Goal: Task Accomplishment & Management: Use online tool/utility

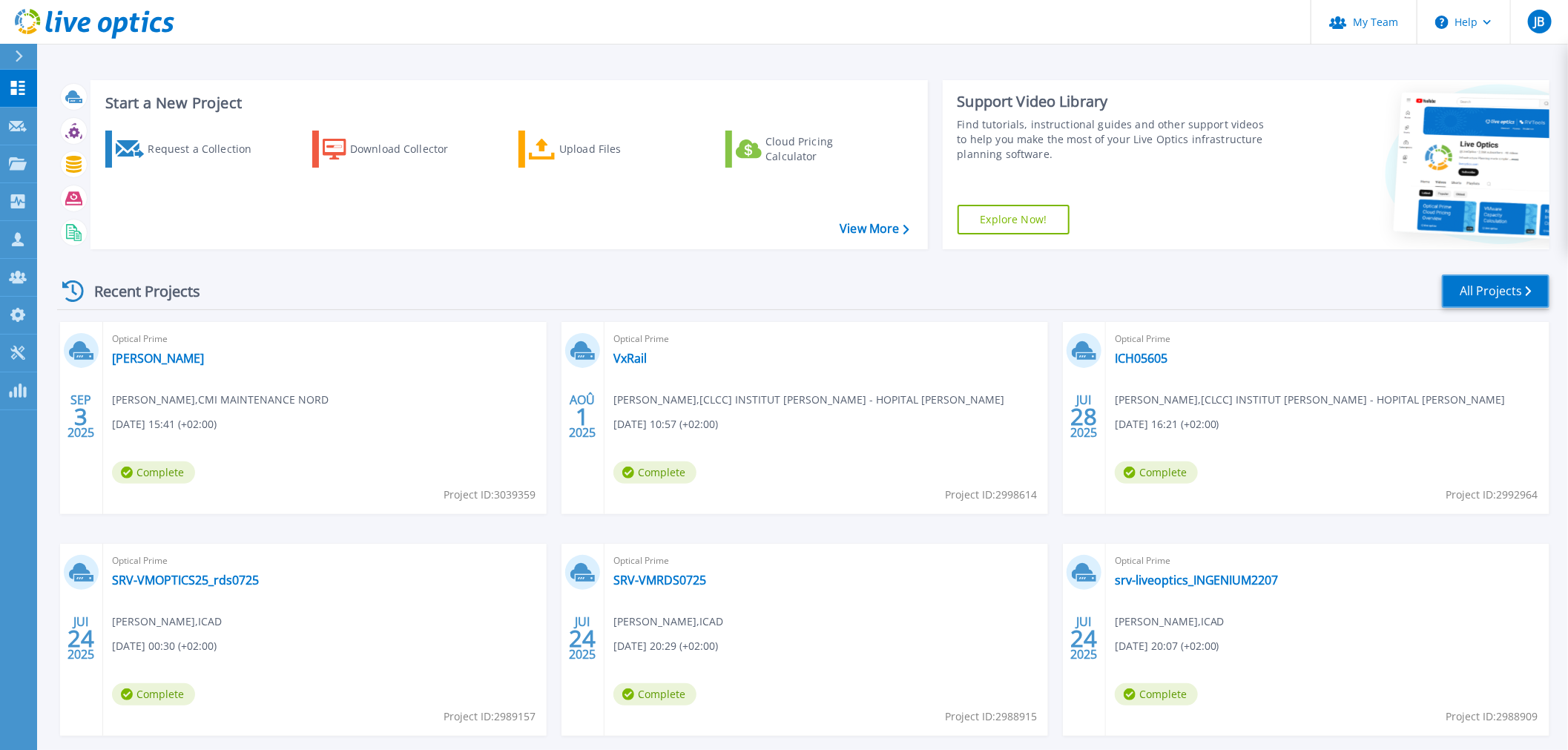
click at [1507, 300] on link "All Projects" at bounding box center [1496, 291] width 108 height 33
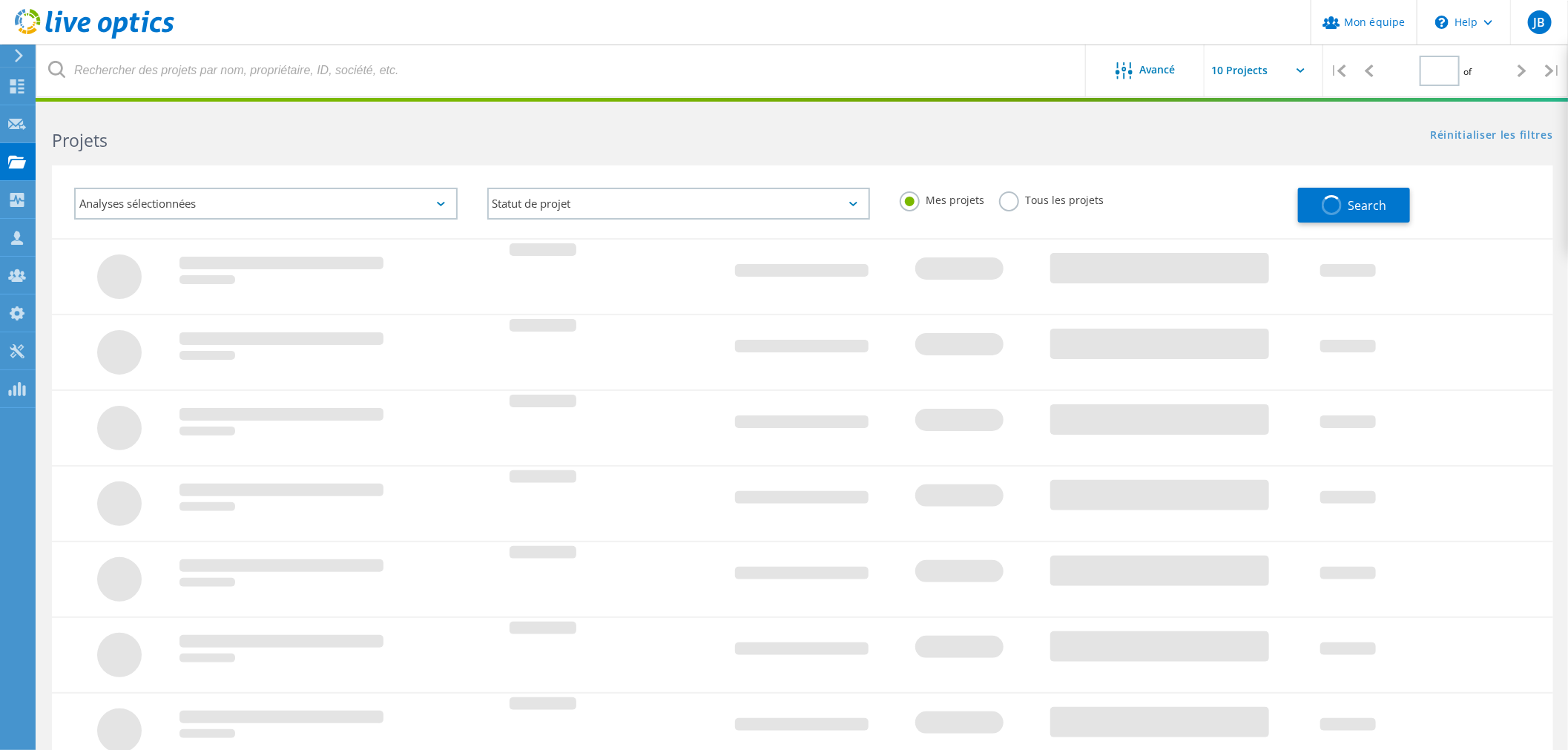
type input "1"
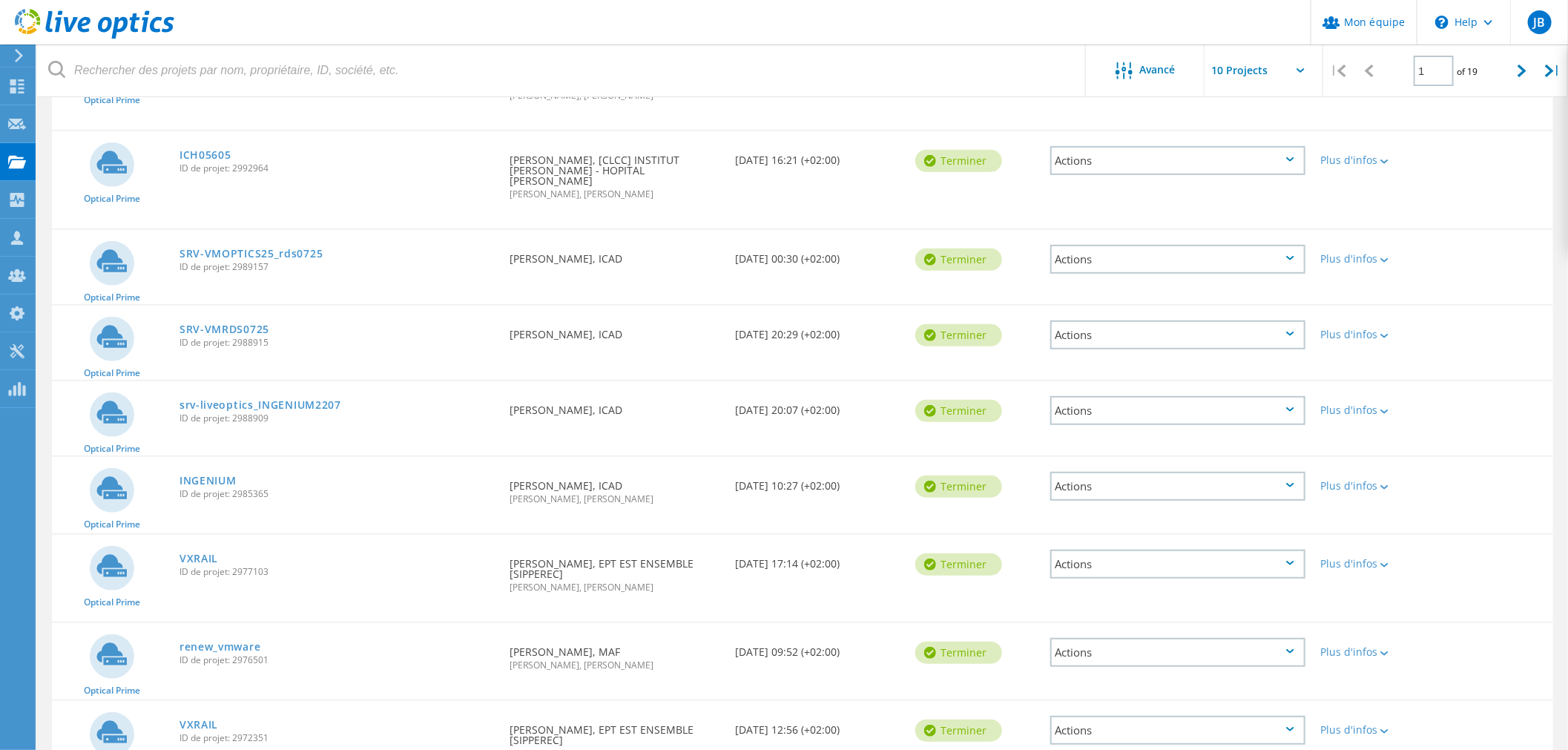
scroll to position [386, 0]
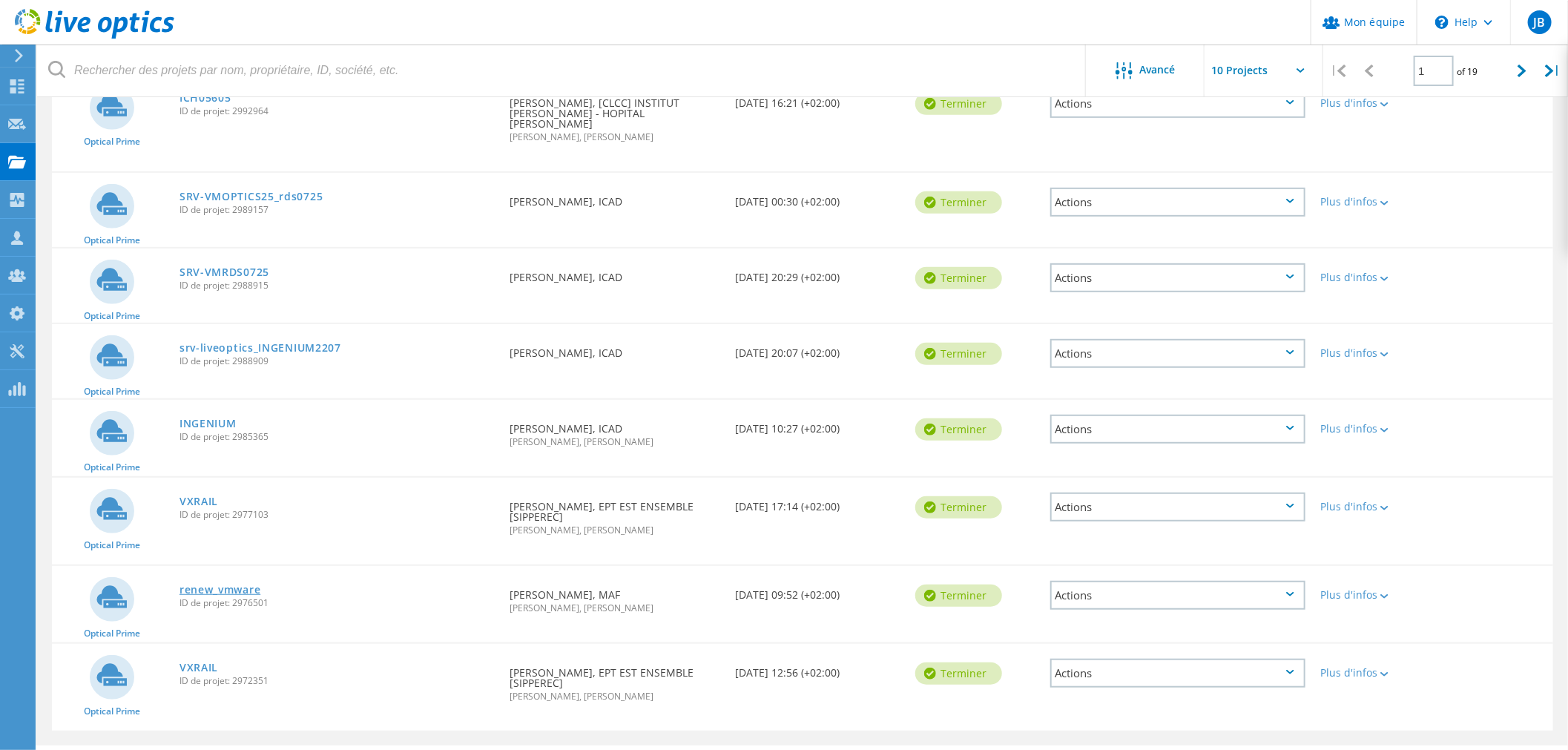
click at [244, 585] on link "renew_vmware" at bounding box center [219, 590] width 81 height 11
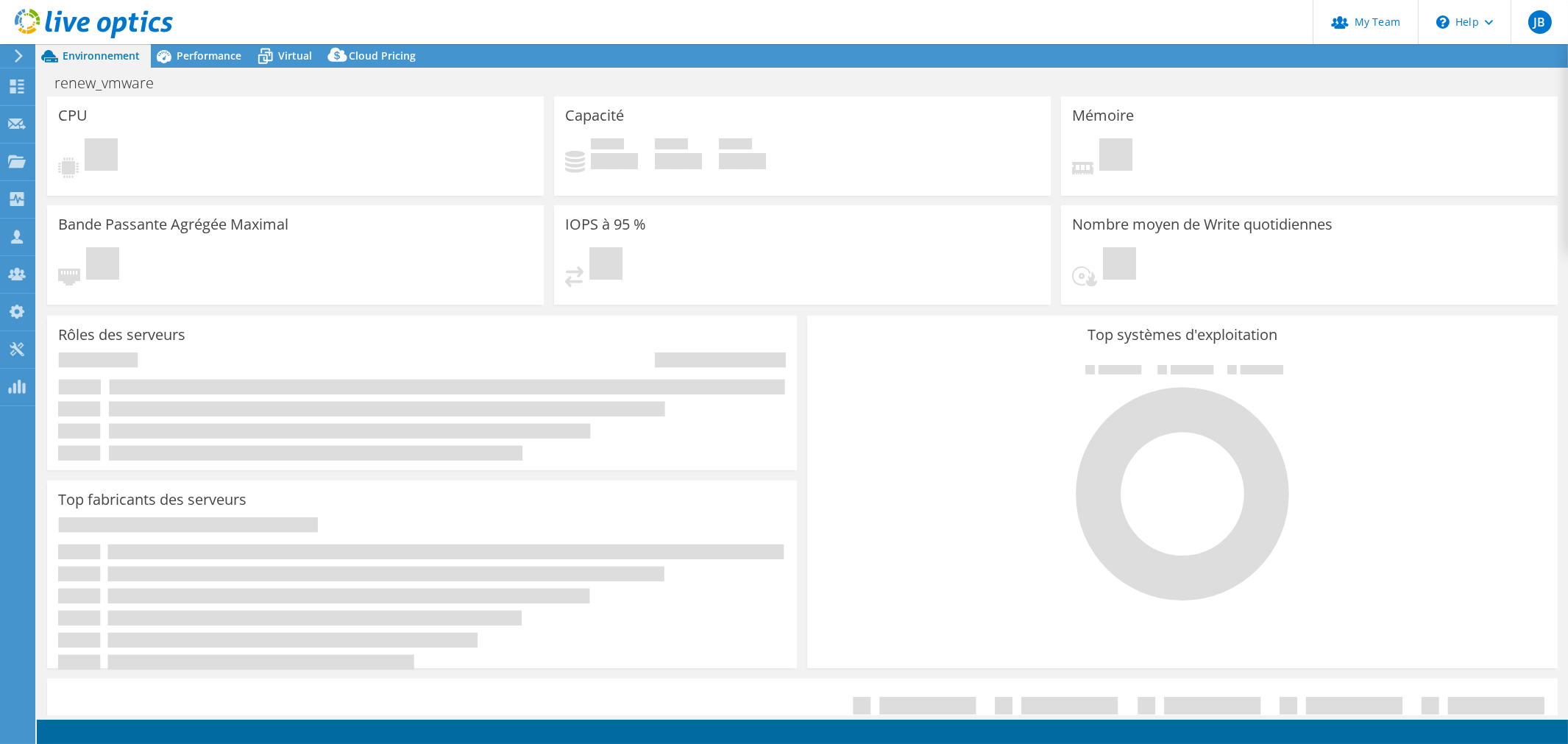
select select "USD"
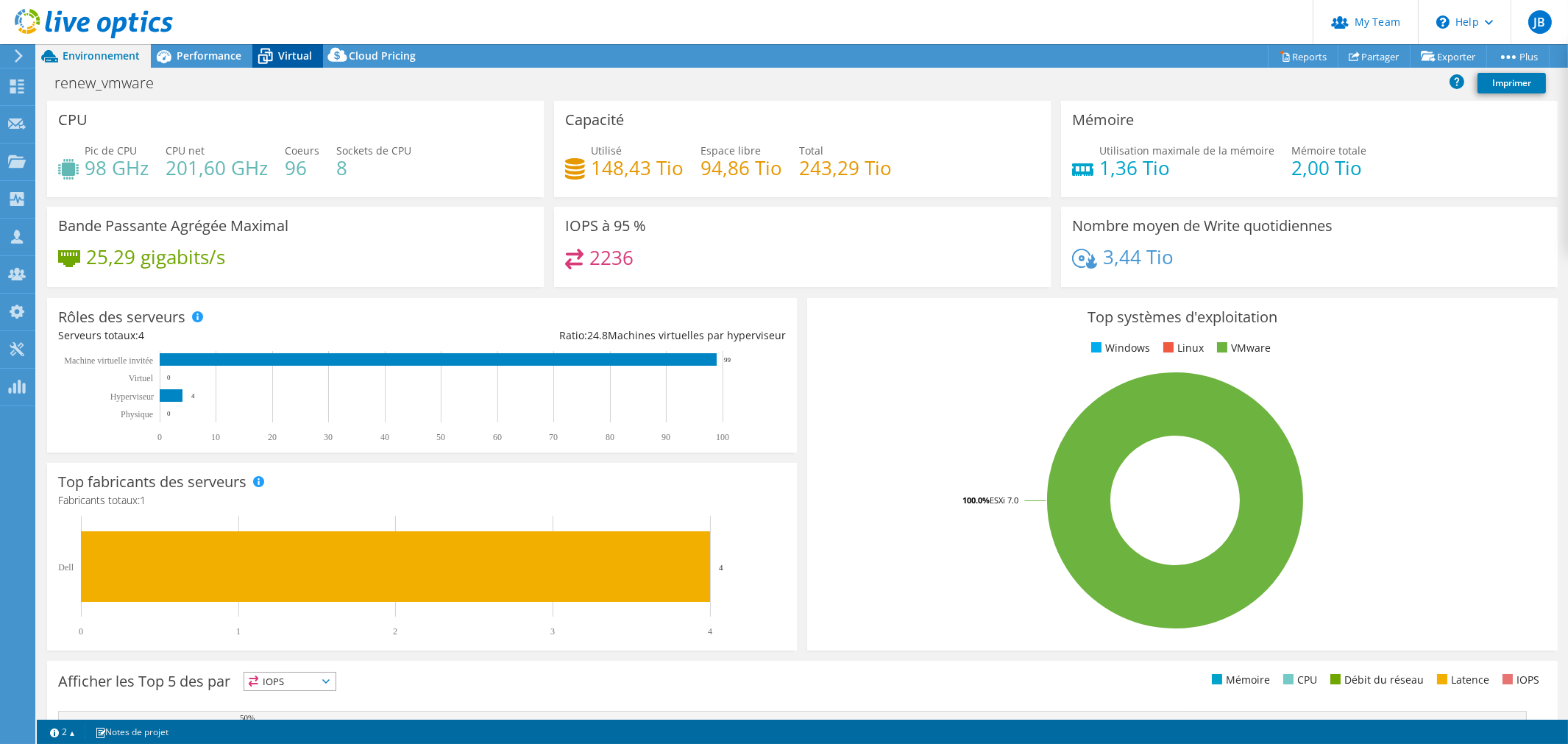
click at [292, 54] on span "Virtual" at bounding box center [295, 55] width 34 height 14
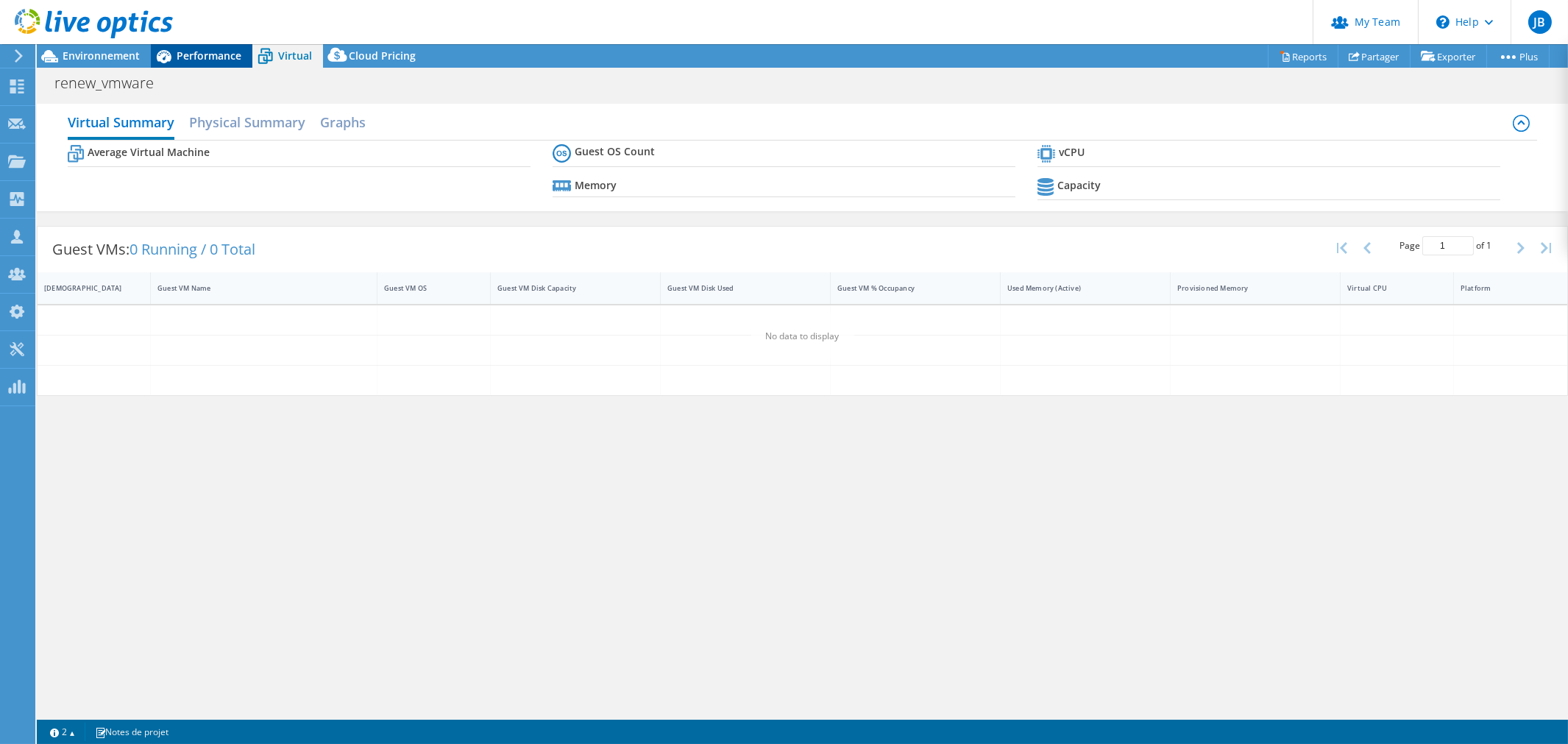
drag, startPoint x: 186, startPoint y: 56, endPoint x: 173, endPoint y: 59, distance: 13.3
click at [186, 57] on span "Performance" at bounding box center [209, 55] width 65 height 14
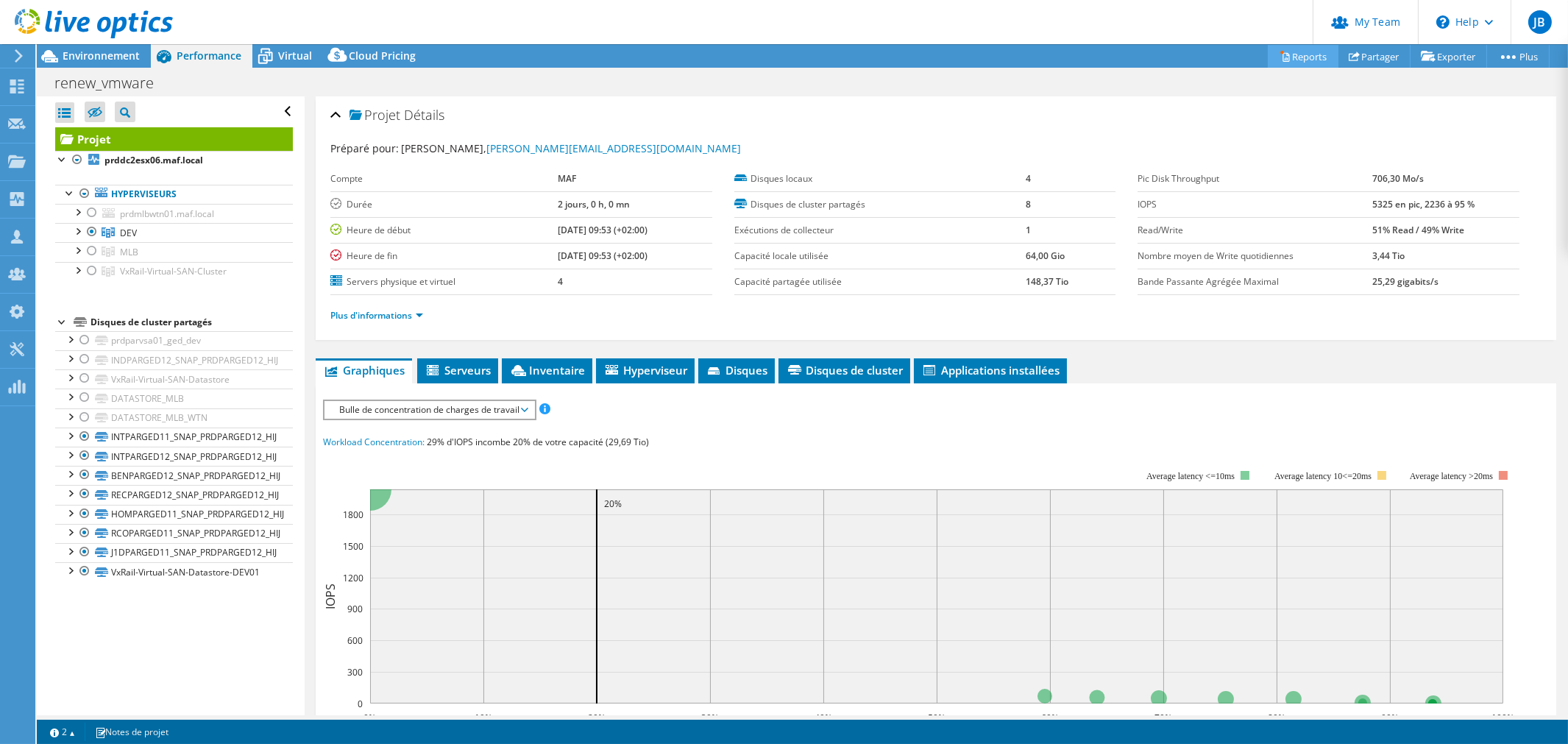
click at [1287, 59] on link "Reports" at bounding box center [1302, 56] width 70 height 22
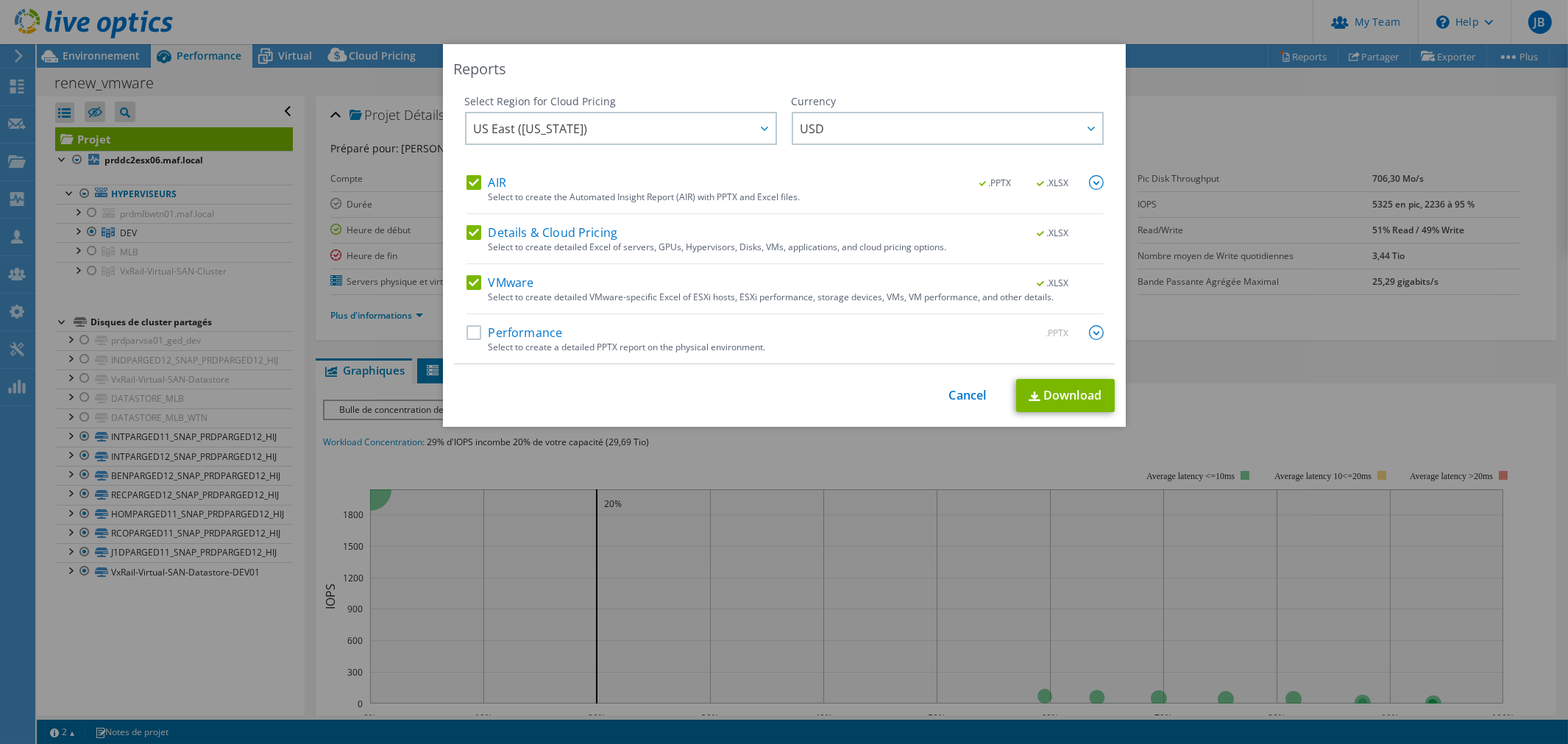
click at [961, 407] on div "This process may take a while, please wait... Cancel Download" at bounding box center [784, 395] width 661 height 33
click at [967, 395] on link "Cancel" at bounding box center [968, 395] width 37 height 14
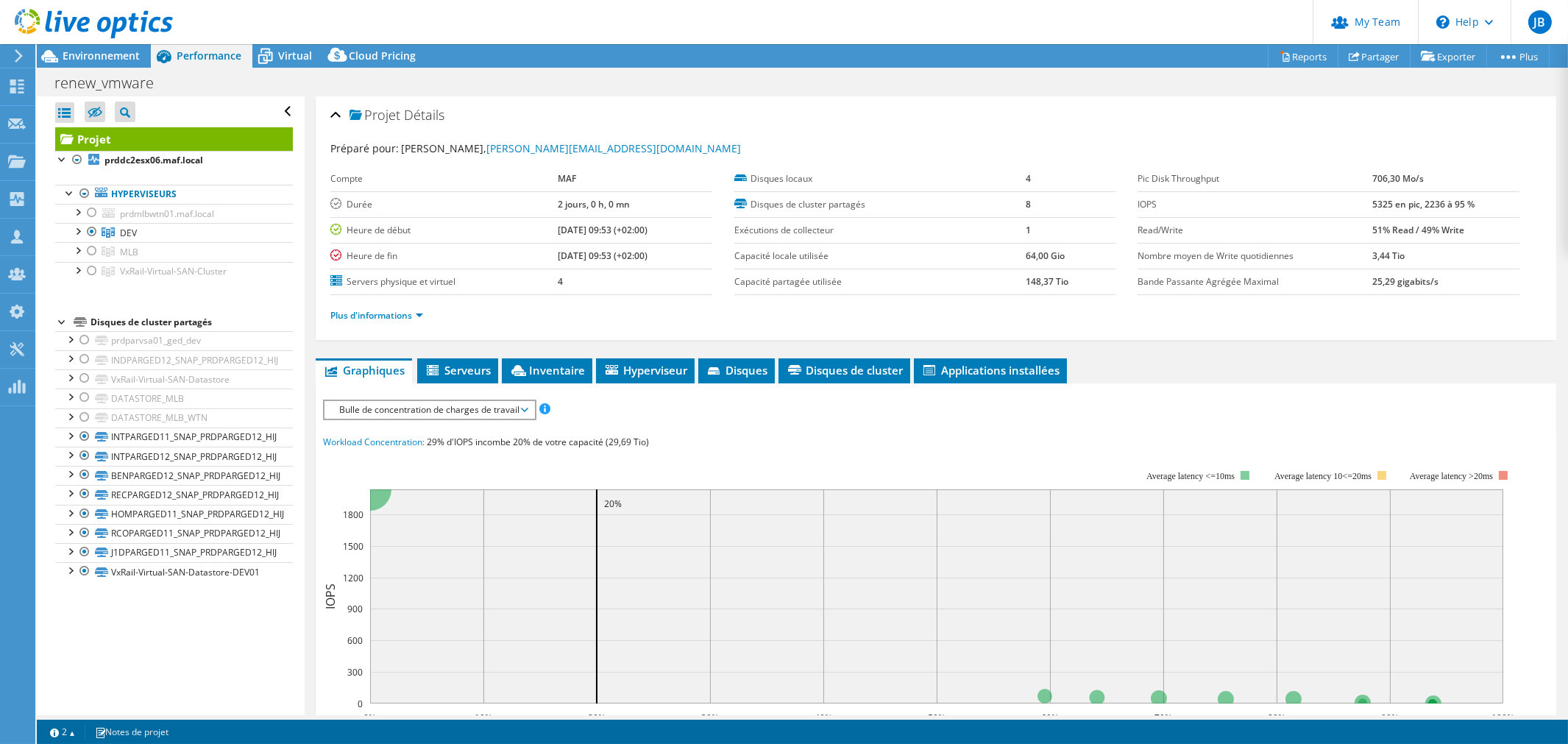
drag, startPoint x: 123, startPoint y: 231, endPoint x: 177, endPoint y: 109, distance: 133.4
click at [177, 109] on div "Ouvrir tout Fermer tout Masquer les nœuds exclus Filtre de l'arborescence des p…" at bounding box center [174, 112] width 238 height 31
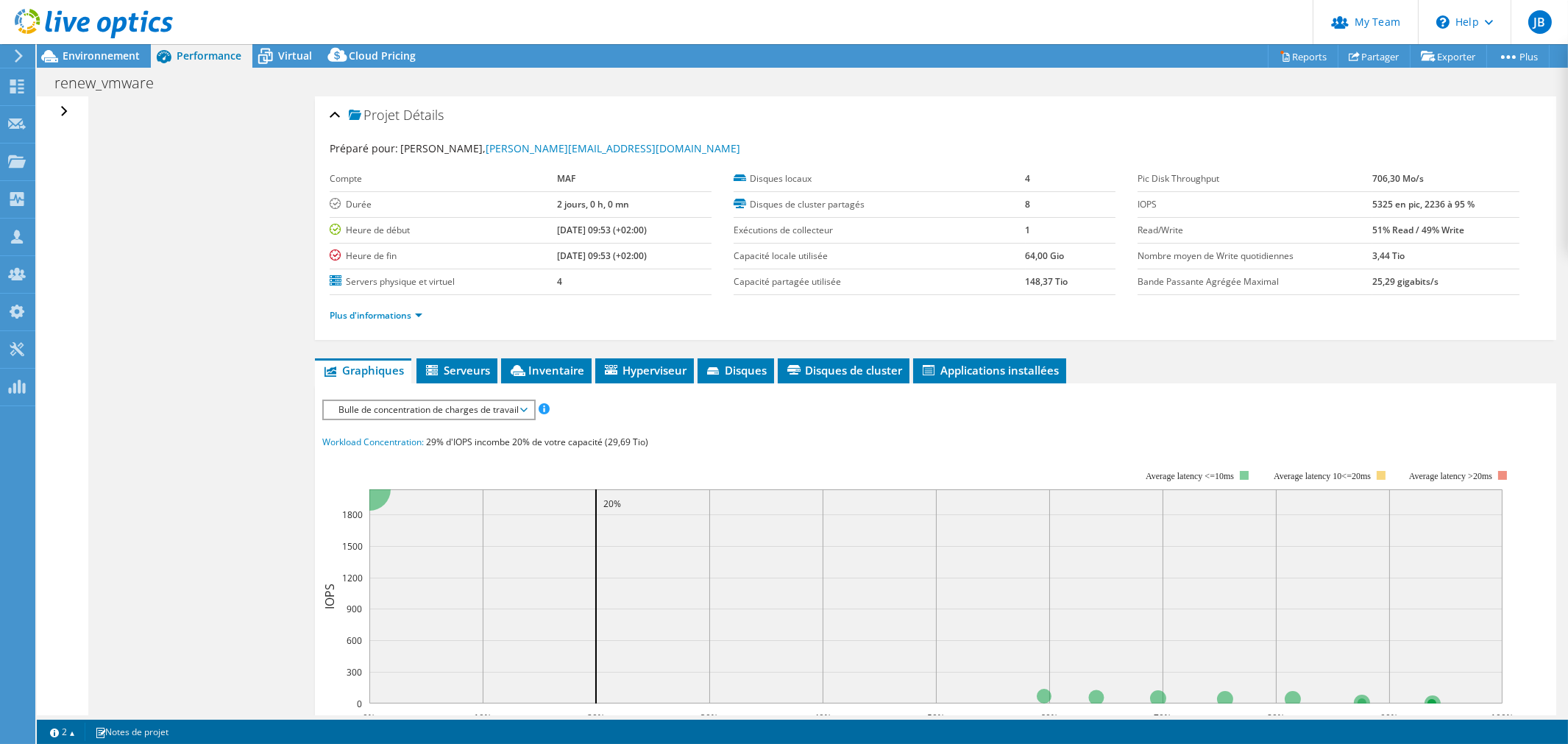
click at [65, 108] on div "Ouvrir tout Fermer tout Masquer les nœuds exclus Filtre de l'arborescence des p…" at bounding box center [66, 112] width 22 height 31
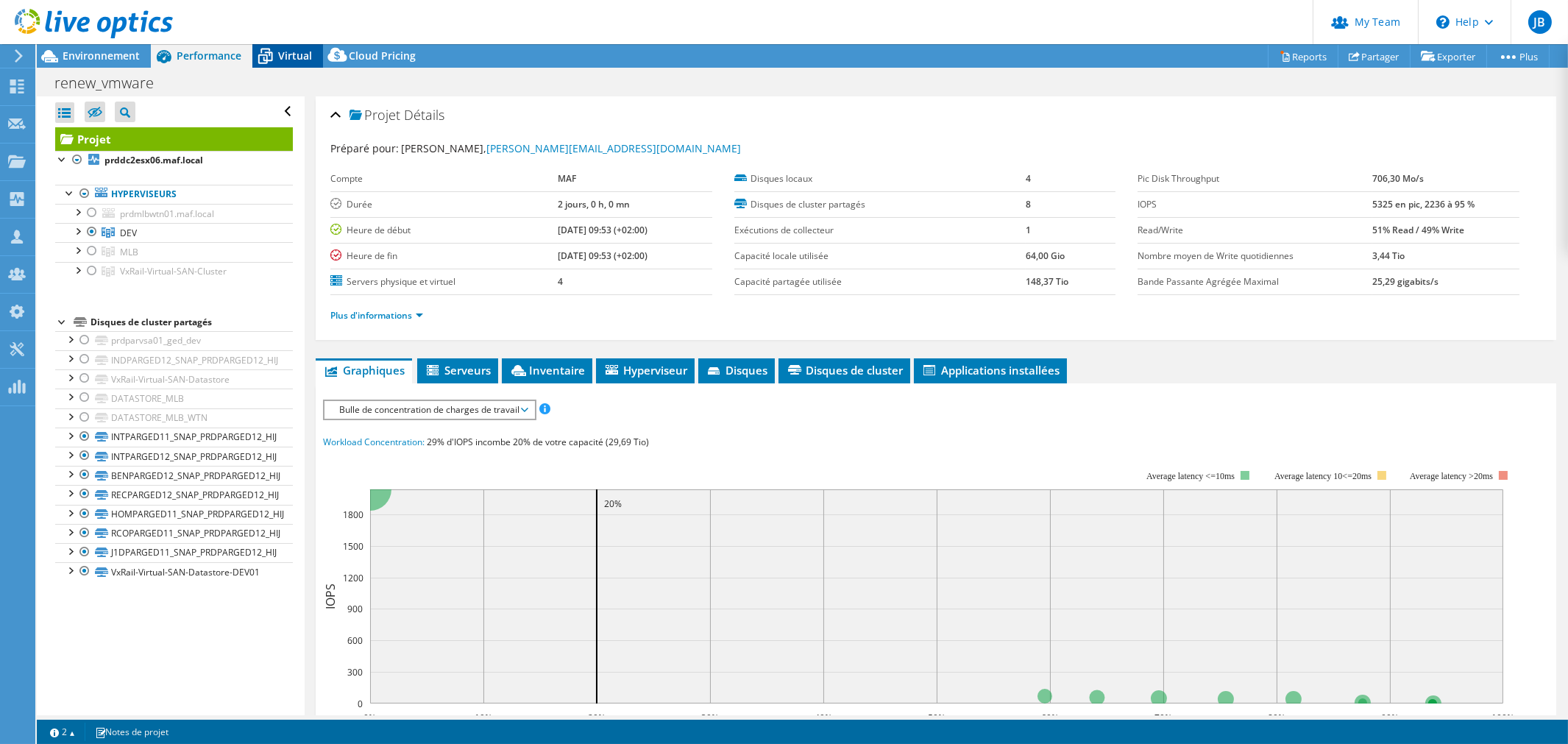
click at [290, 61] on span "Virtual" at bounding box center [295, 55] width 34 height 14
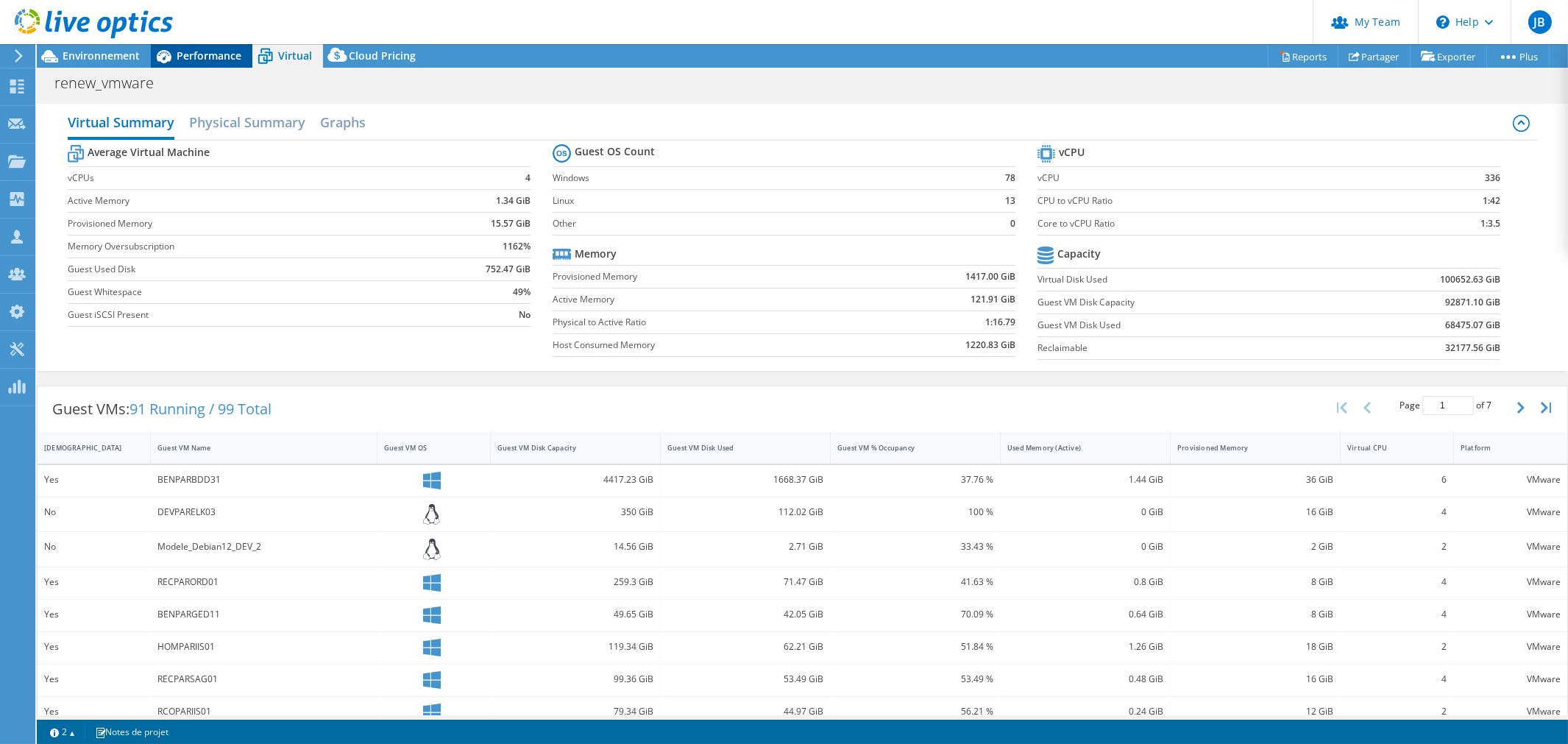
click at [207, 57] on span "Performance" at bounding box center [209, 55] width 65 height 14
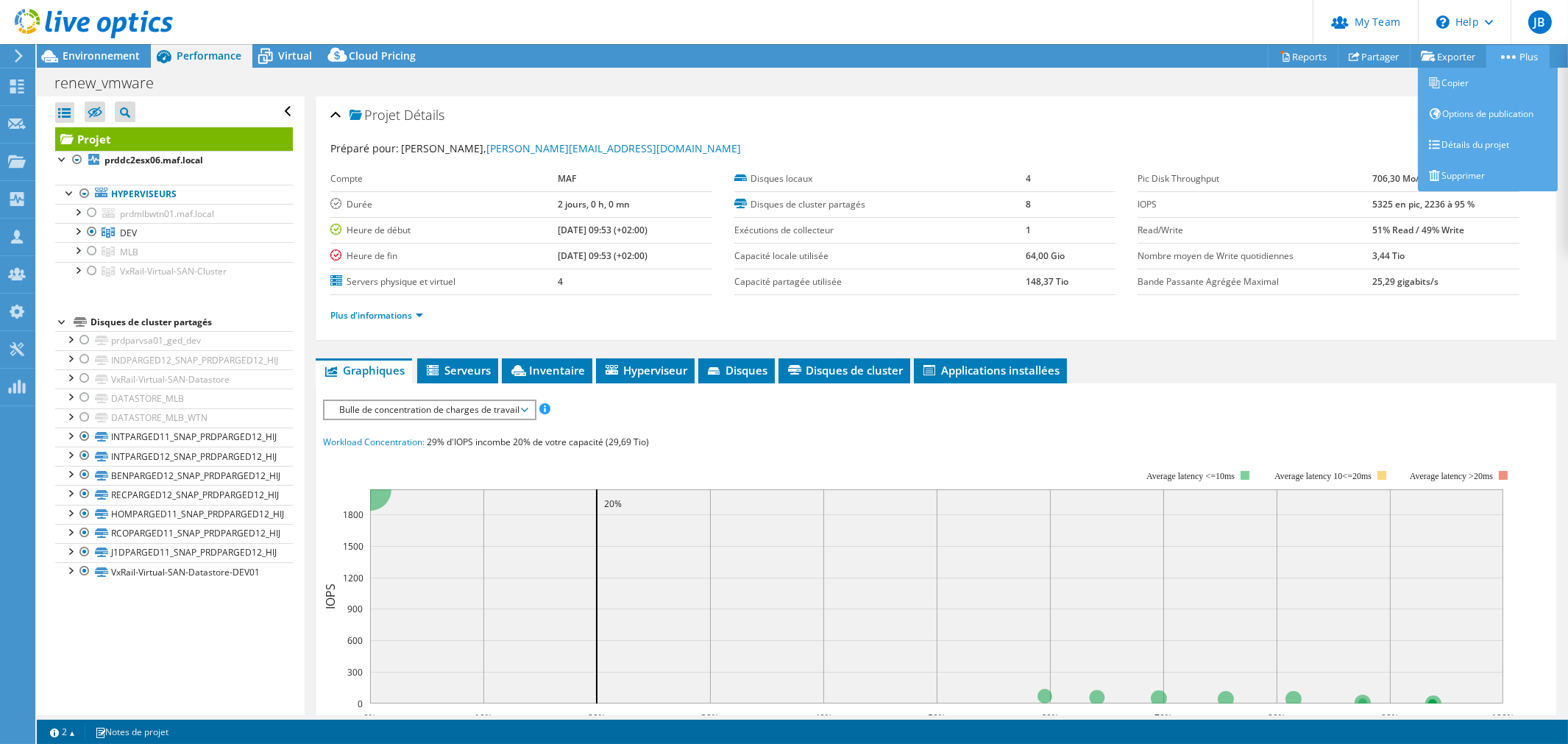
click at [1504, 52] on link "Plus" at bounding box center [1517, 56] width 64 height 22
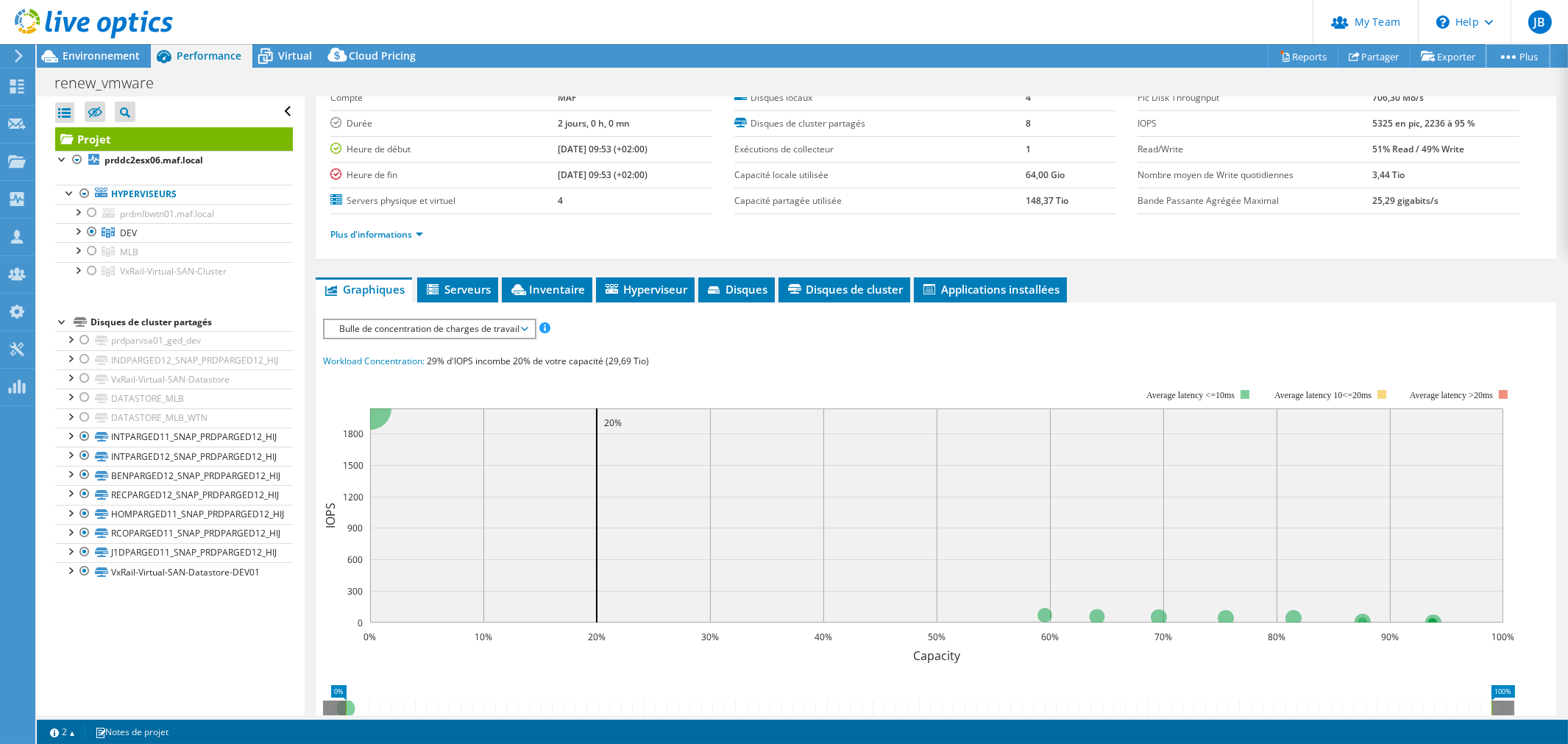
scroll to position [82, 0]
click at [525, 324] on span "Bulle de concentration de charges de travail" at bounding box center [429, 329] width 195 height 18
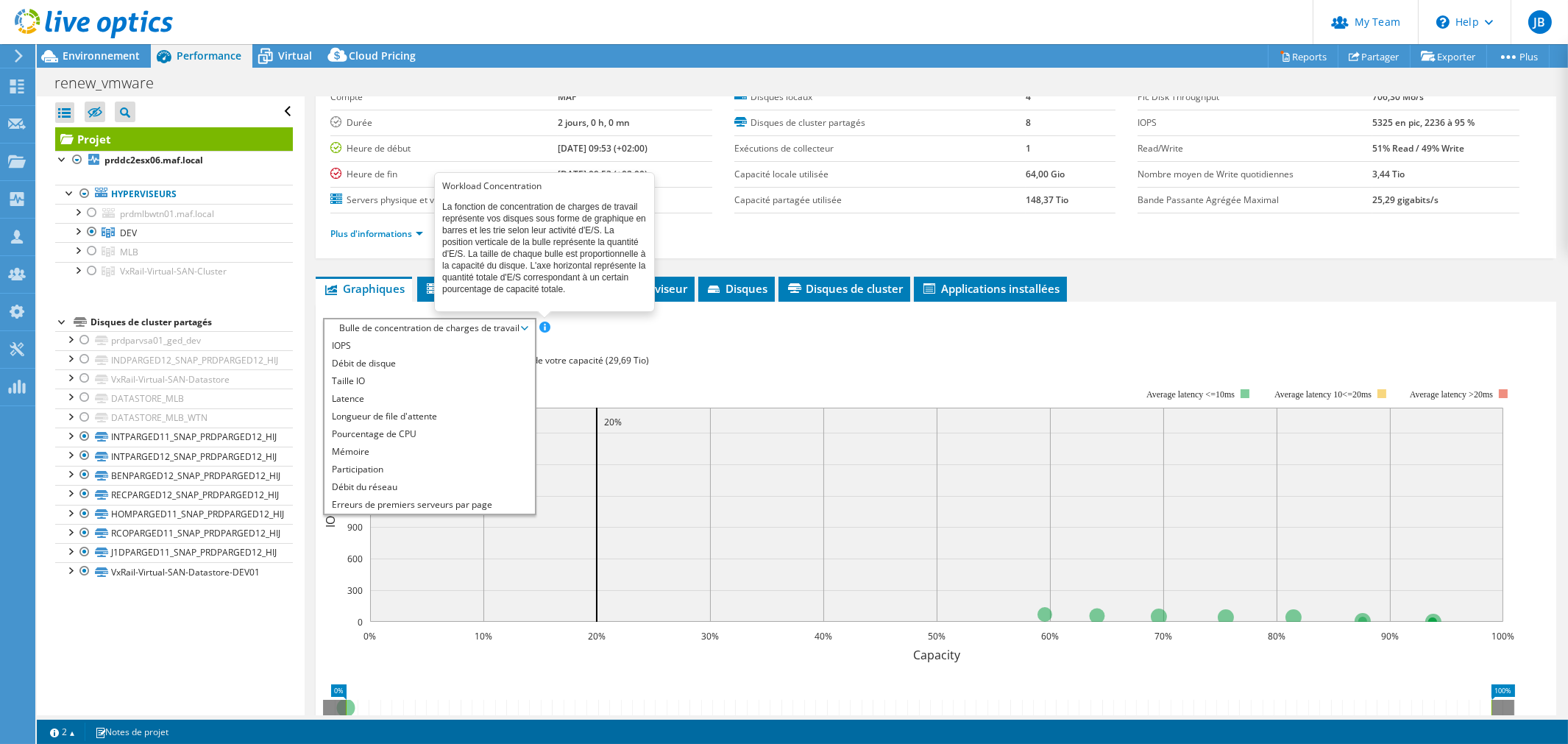
click at [542, 324] on span at bounding box center [545, 327] width 10 height 10
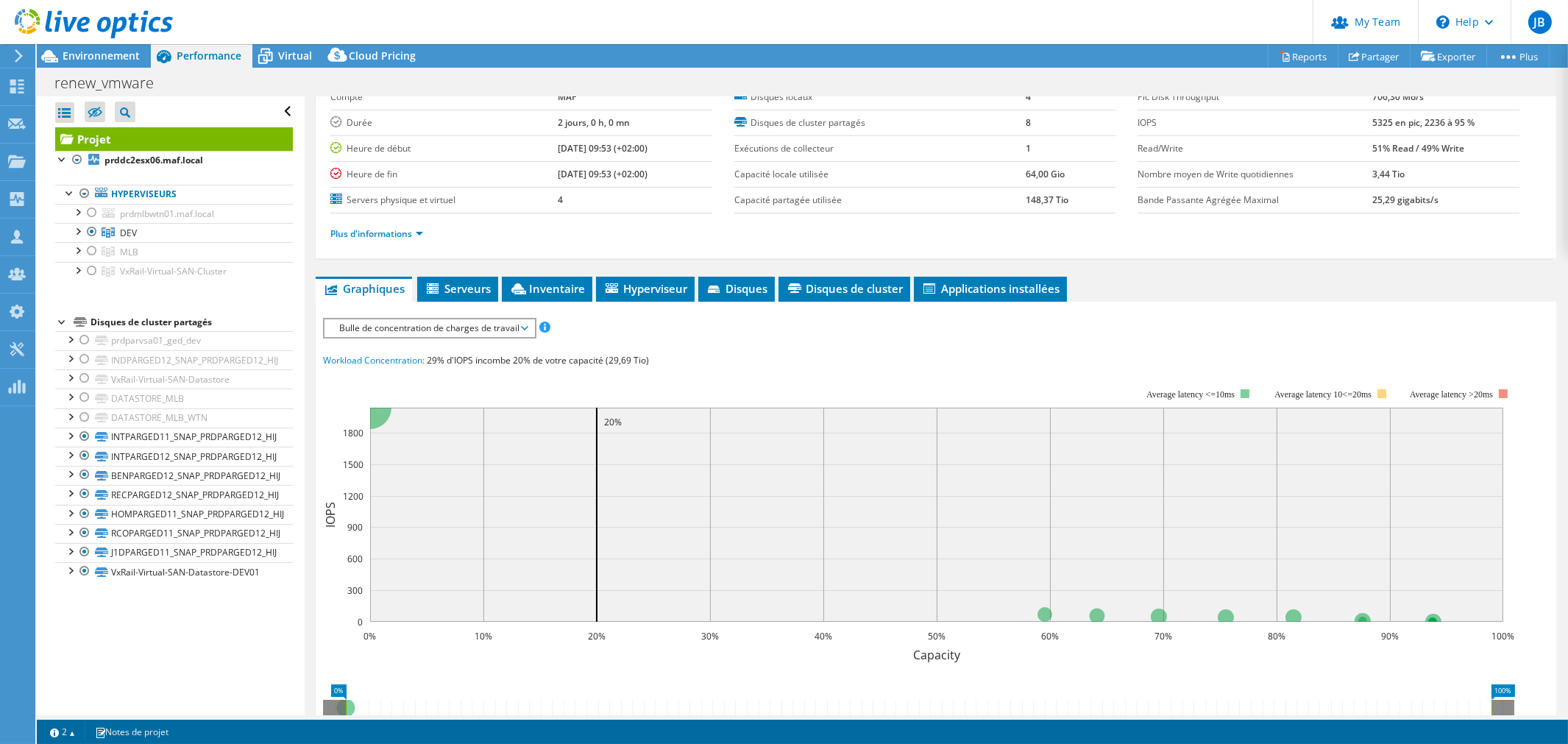
click at [741, 335] on div "IOPS Débit [PERSON_NAME] Taille IO Latence Longueur de file d'attente Pourcenta…" at bounding box center [936, 591] width 1225 height 545
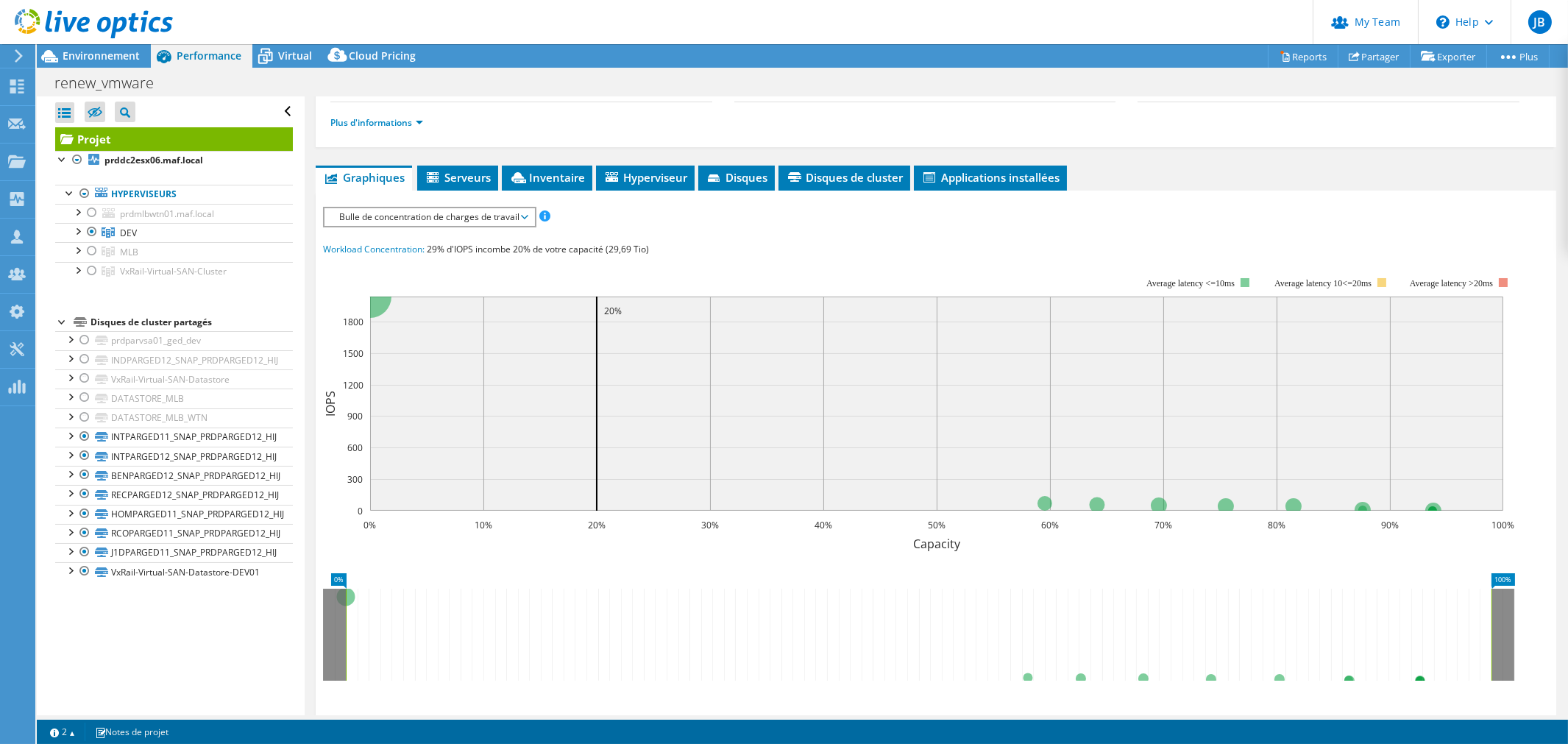
scroll to position [0, 0]
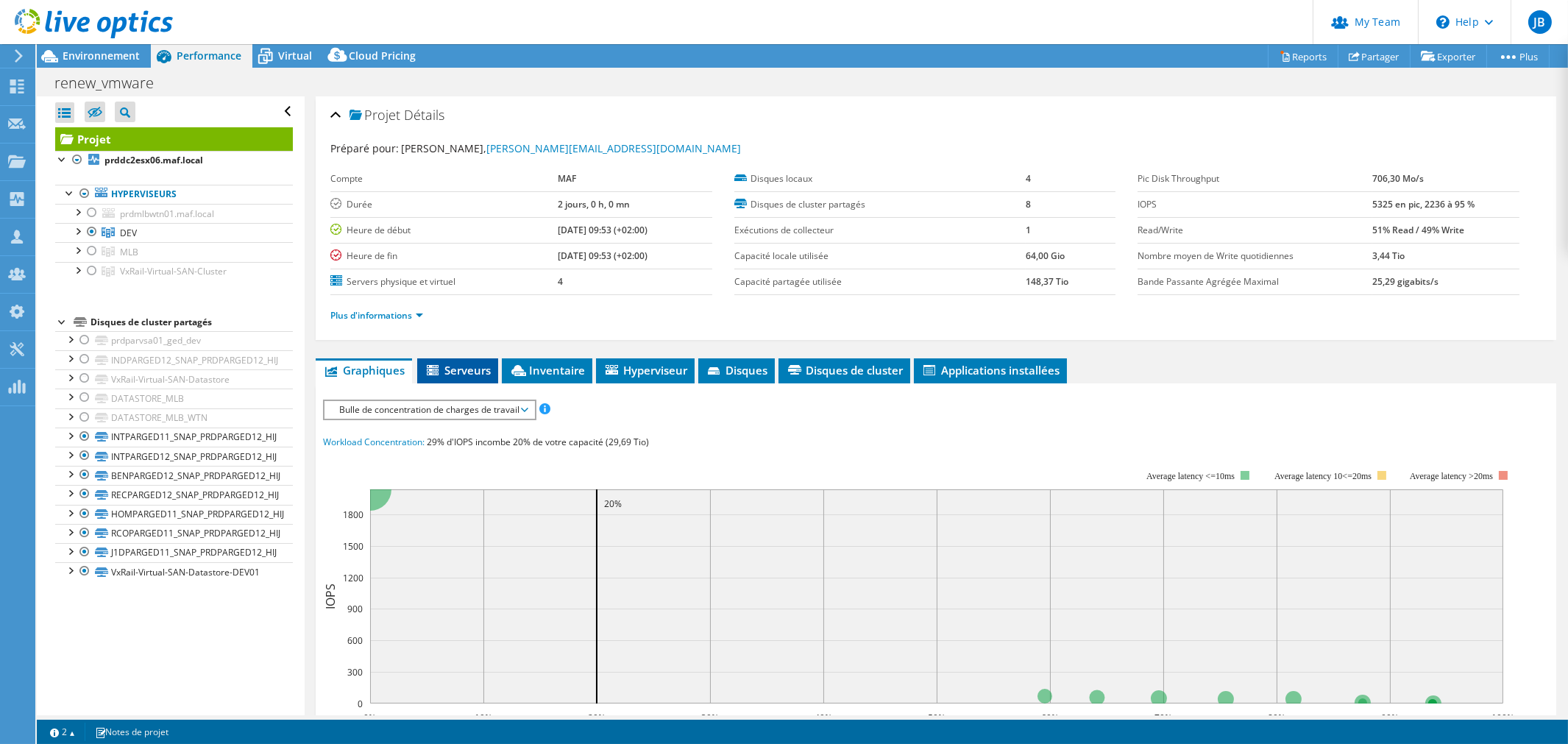
click at [462, 366] on span "Serveurs" at bounding box center [457, 371] width 67 height 15
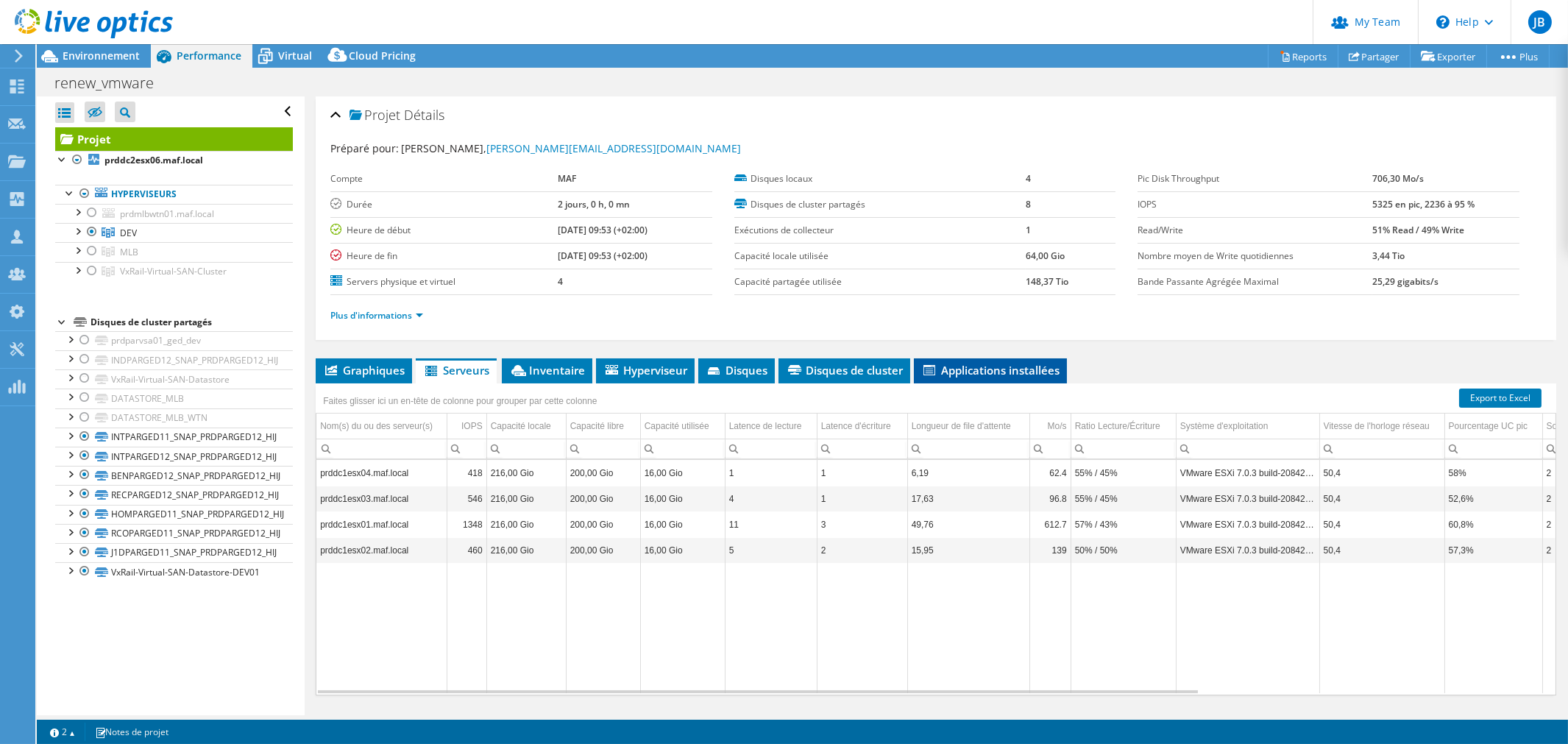
click at [970, 364] on span "Applications installées" at bounding box center [990, 371] width 138 height 15
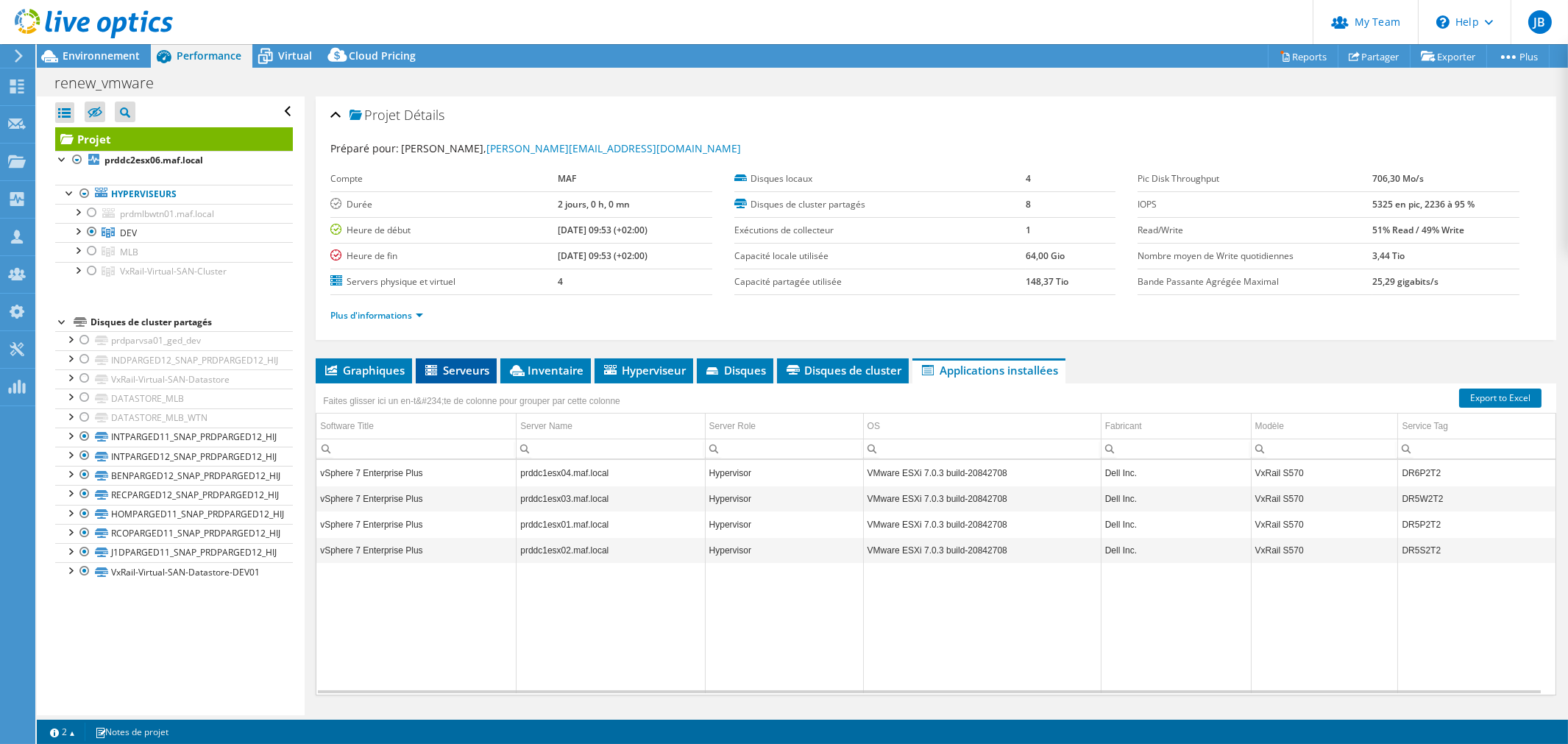
click at [420, 364] on li "Serveurs" at bounding box center [456, 371] width 81 height 25
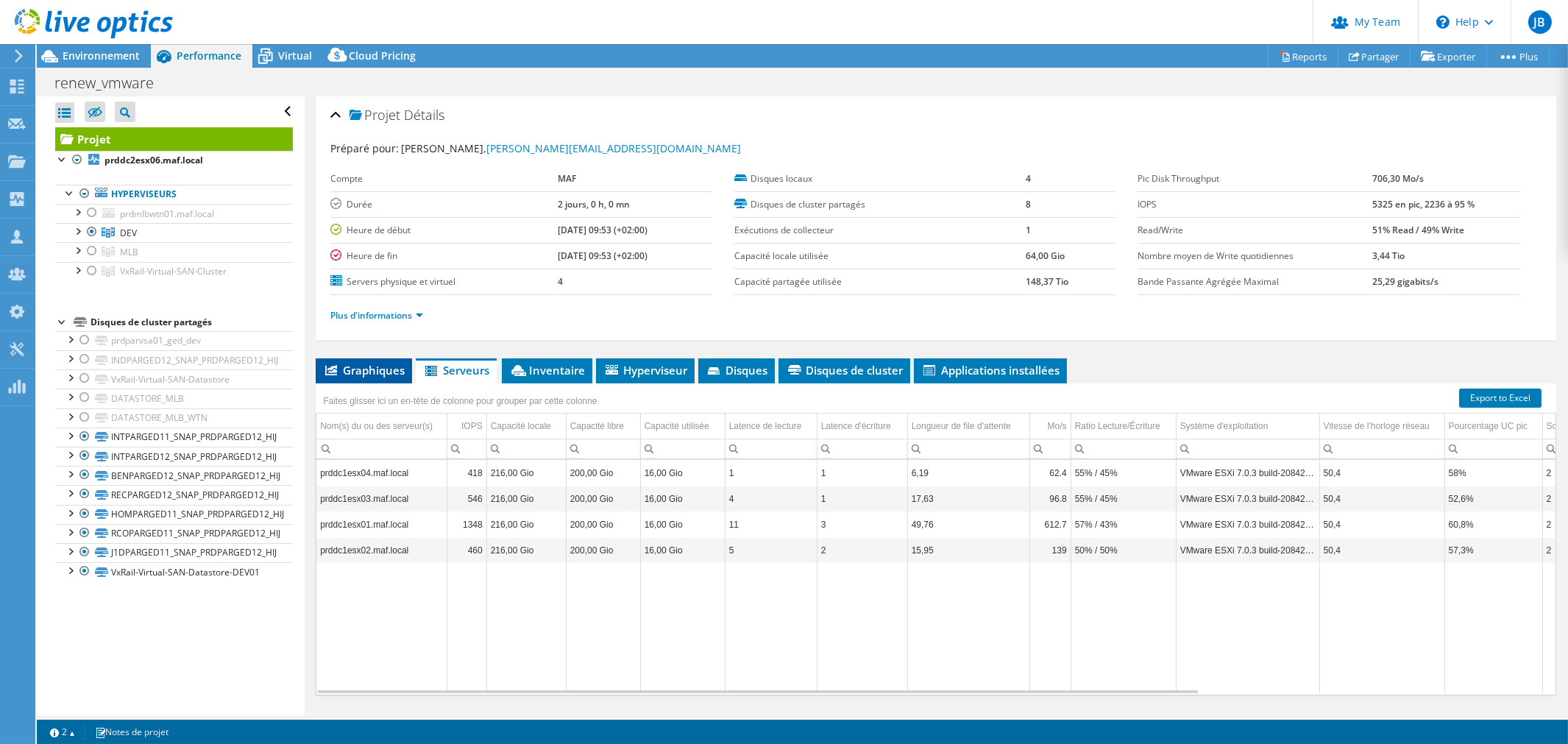
click at [353, 368] on span "Graphiques" at bounding box center [364, 371] width 82 height 15
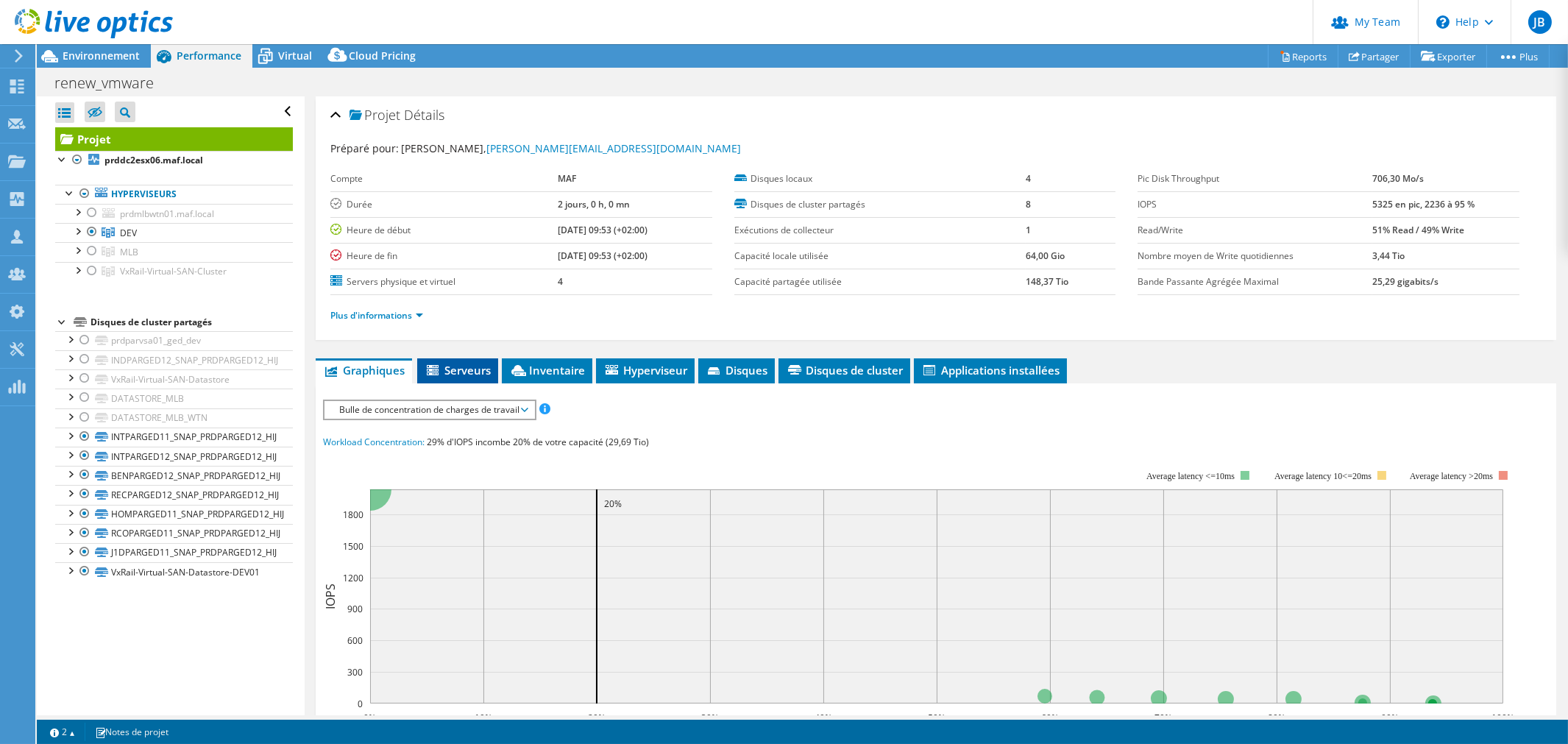
click at [494, 366] on li "Serveurs" at bounding box center [458, 371] width 81 height 25
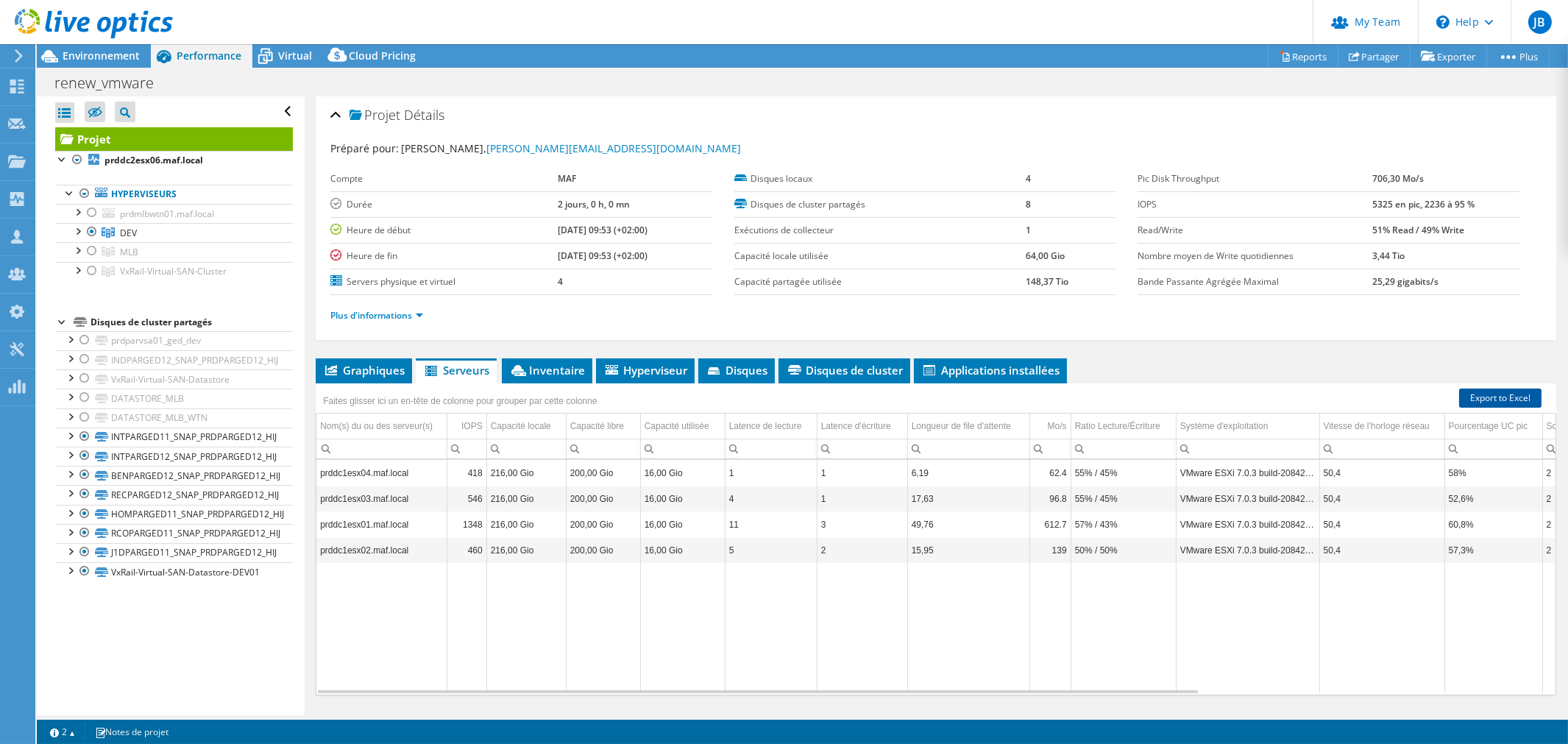
click at [1483, 391] on link "Export to Excel" at bounding box center [1500, 398] width 82 height 19
